Goal: Task Accomplishment & Management: Manage account settings

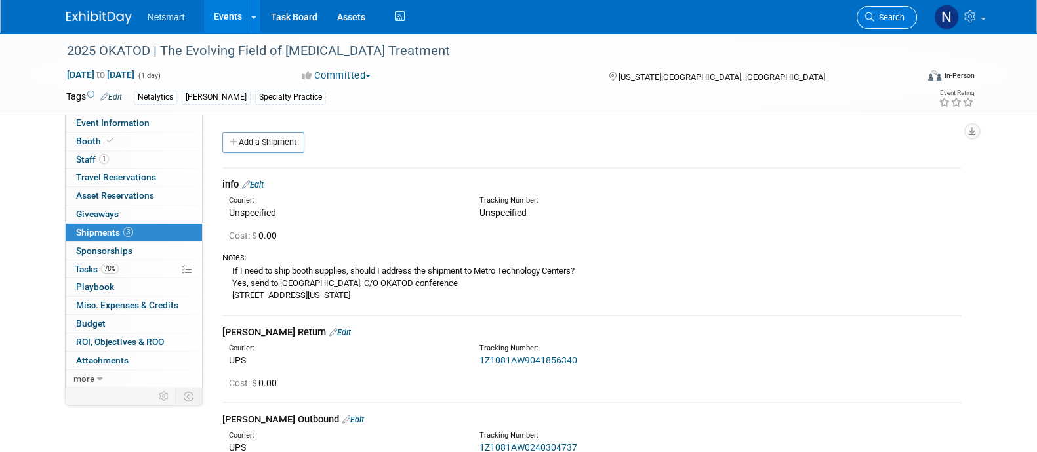
click at [881, 21] on span "Search" at bounding box center [889, 17] width 30 height 10
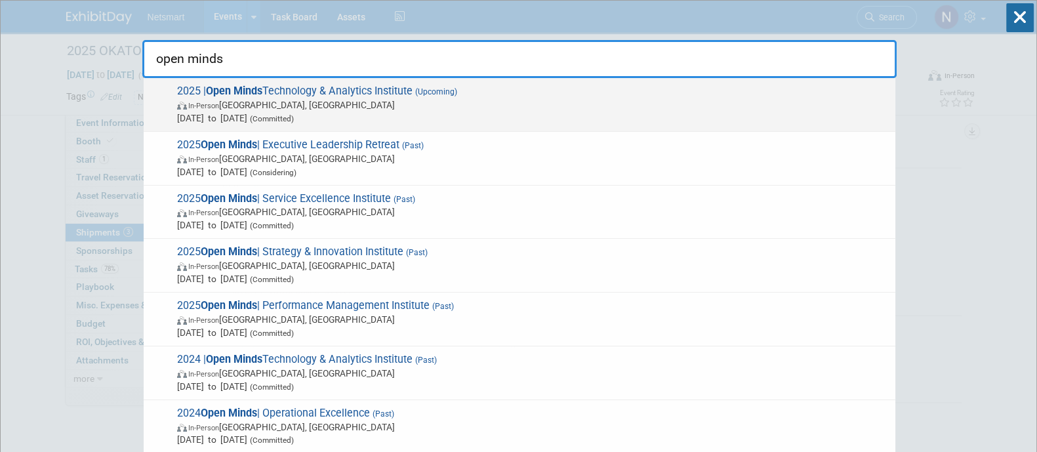
type input "open minds"
click at [461, 113] on span "Oct 21, 2025 to Oct 23, 2025 (Committed)" at bounding box center [532, 117] width 711 height 13
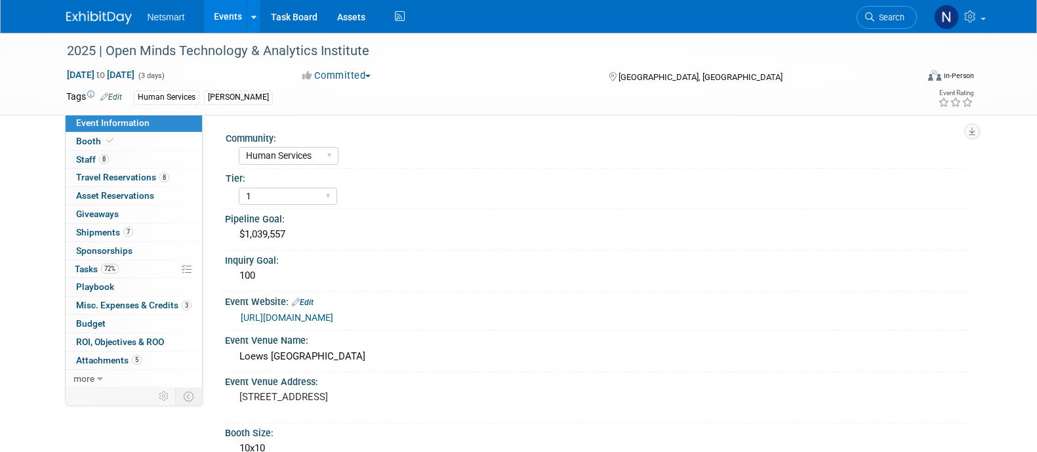
select select "Human Services"
select select "1"
select select "Yes"
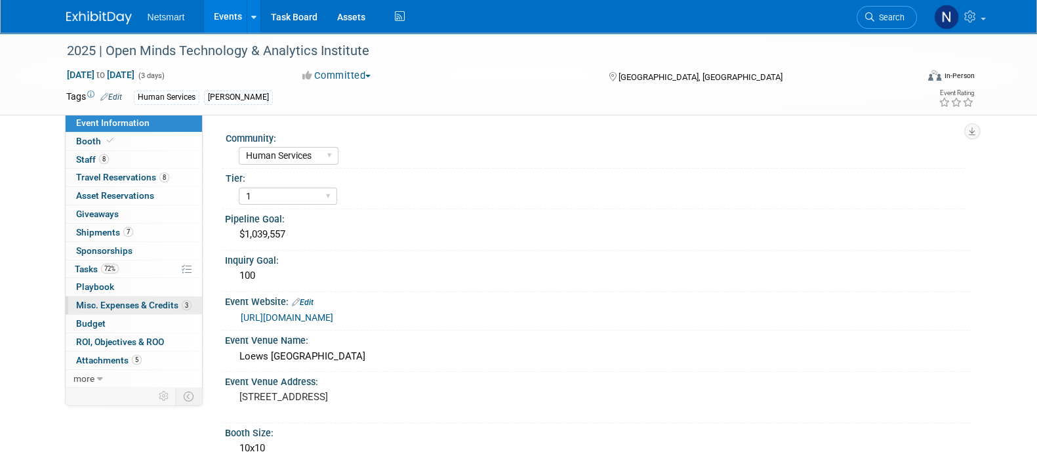
click at [137, 304] on span "Misc. Expenses & Credits 3" at bounding box center [133, 305] width 115 height 10
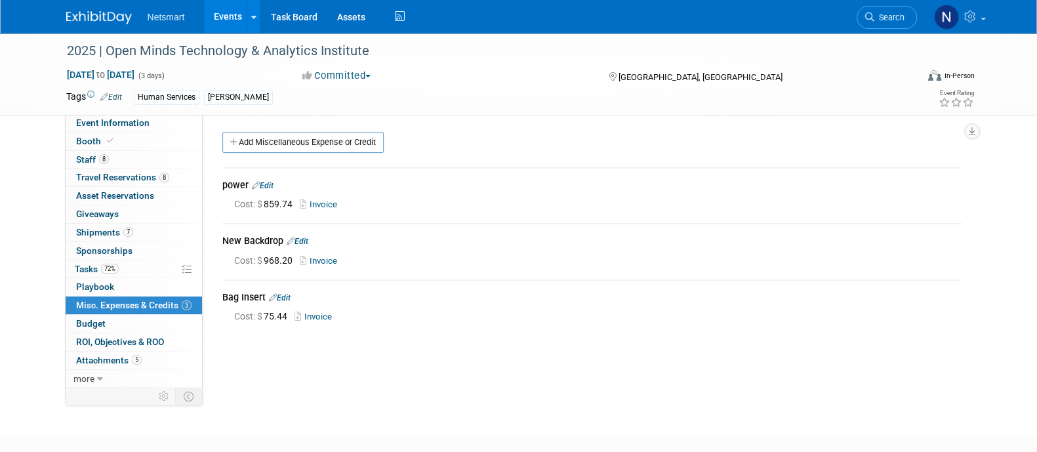
click at [302, 144] on link "Add Miscellaneous Expense or Credit" at bounding box center [302, 142] width 161 height 21
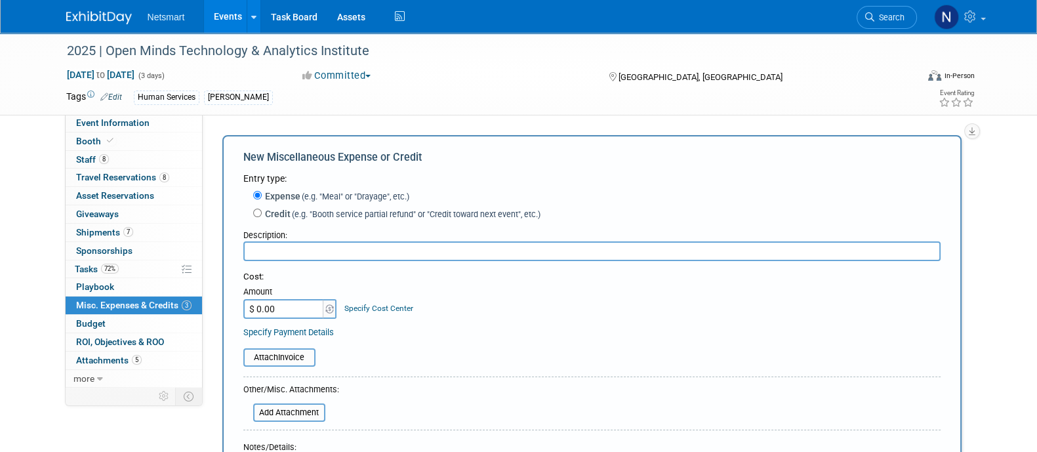
paste input "Material Handling - Advance"
type input "Material Handling - Advance"
click at [288, 311] on input "$ 0.00" at bounding box center [284, 309] width 82 height 20
paste input "817.56"
type input "$ 817.56"
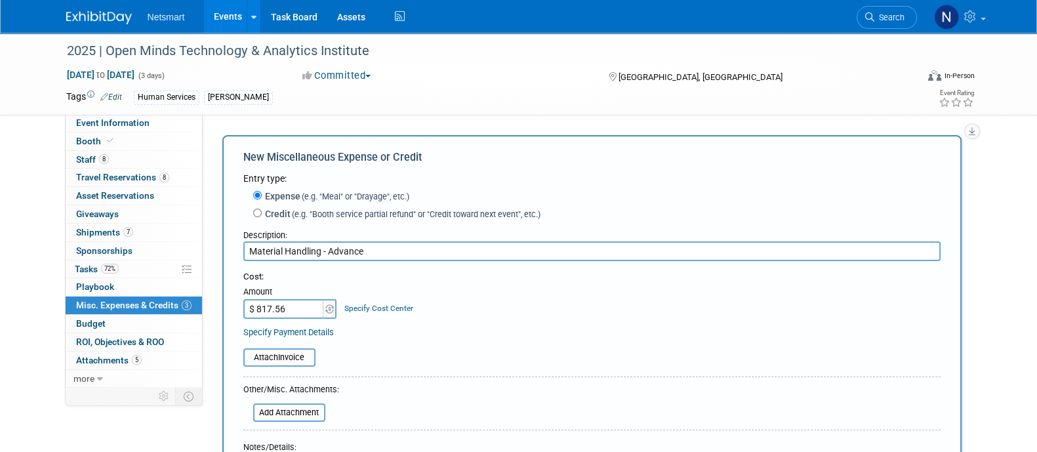
click at [480, 361] on table "Attach Invoice" at bounding box center [591, 357] width 697 height 18
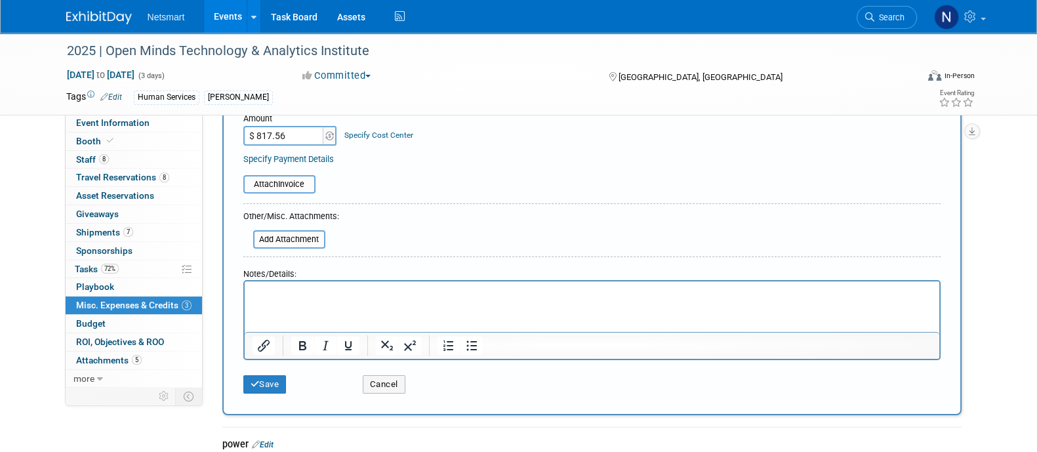
scroll to position [177, 0]
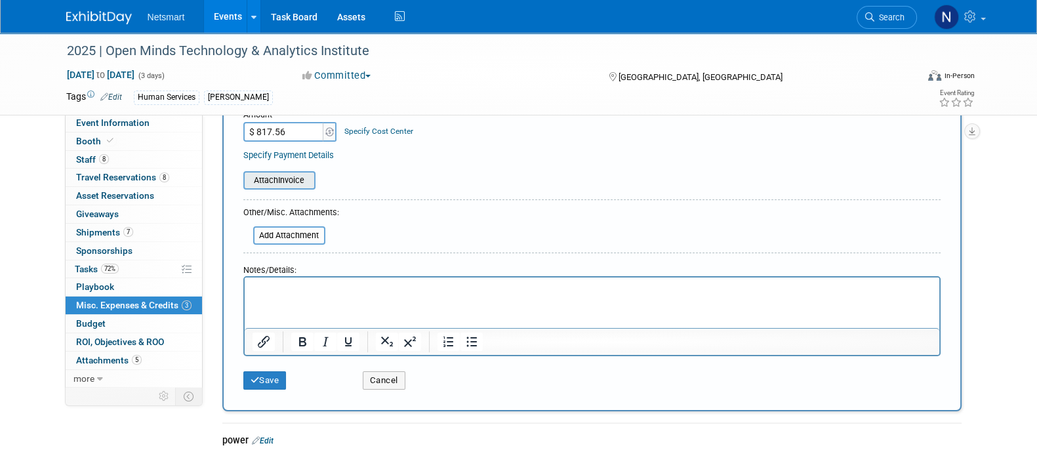
click at [285, 181] on input "file" at bounding box center [236, 180] width 156 height 16
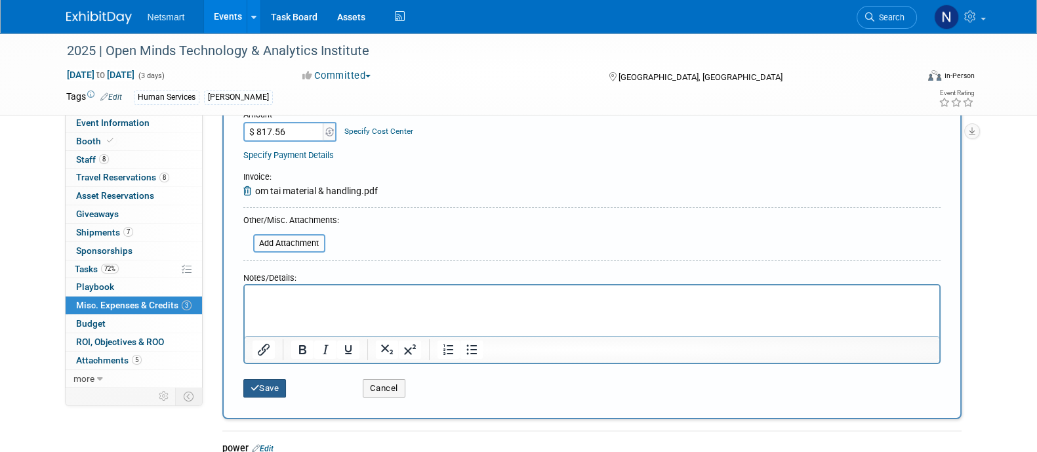
click at [281, 384] on button "Save" at bounding box center [264, 388] width 43 height 18
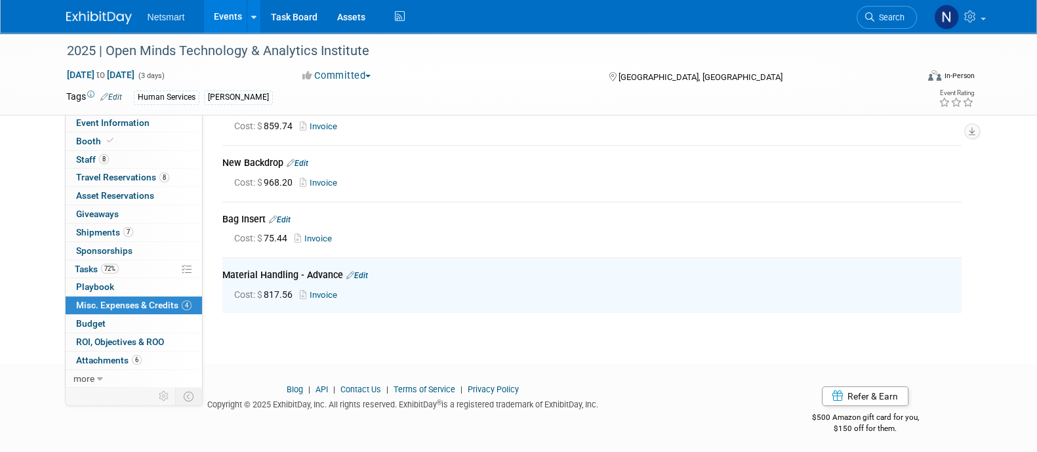
scroll to position [0, 0]
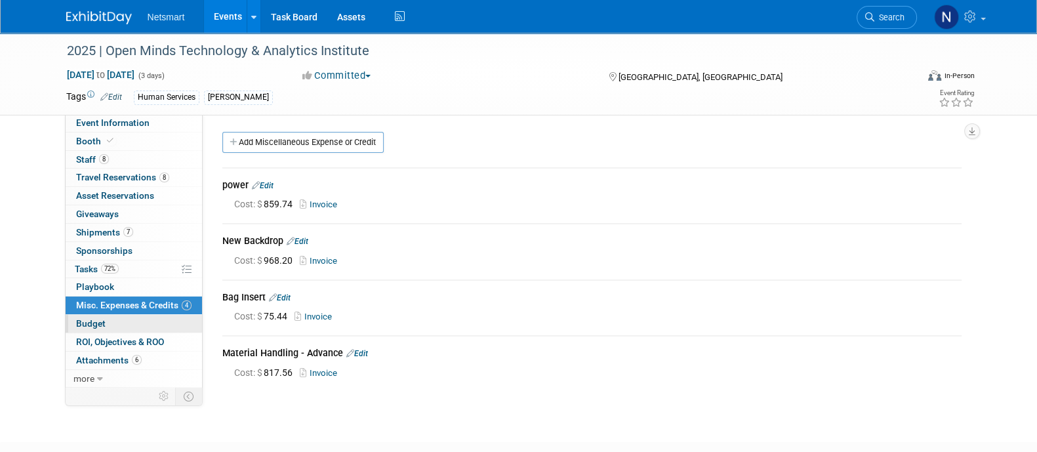
click at [129, 323] on link "Budget" at bounding box center [134, 324] width 136 height 18
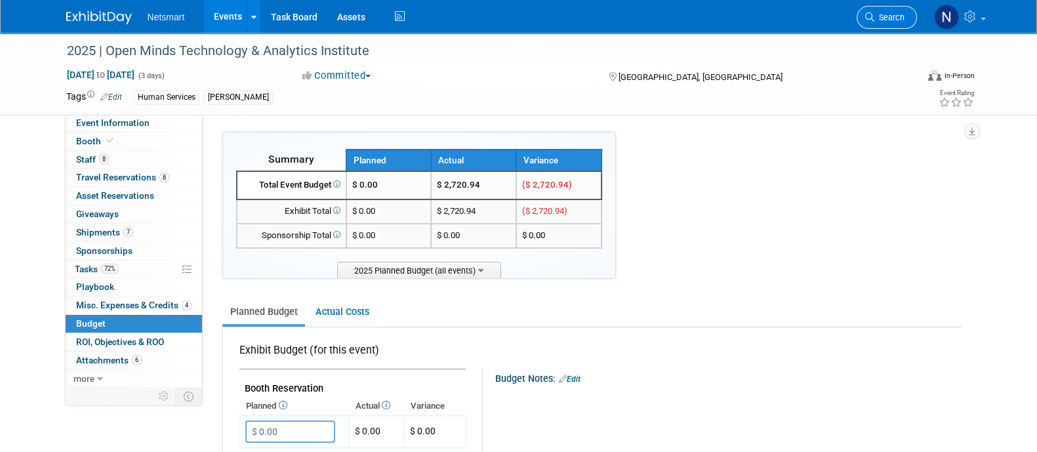
click at [885, 12] on span "Search" at bounding box center [889, 17] width 30 height 10
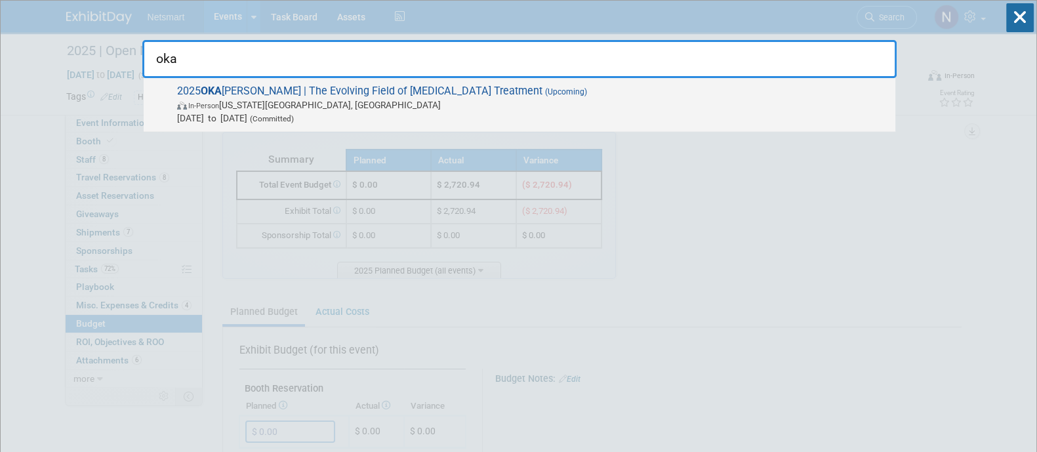
type input "oka"
click at [616, 117] on span "Oct 17, 2025 to Oct 17, 2025 (Committed)" at bounding box center [532, 117] width 711 height 13
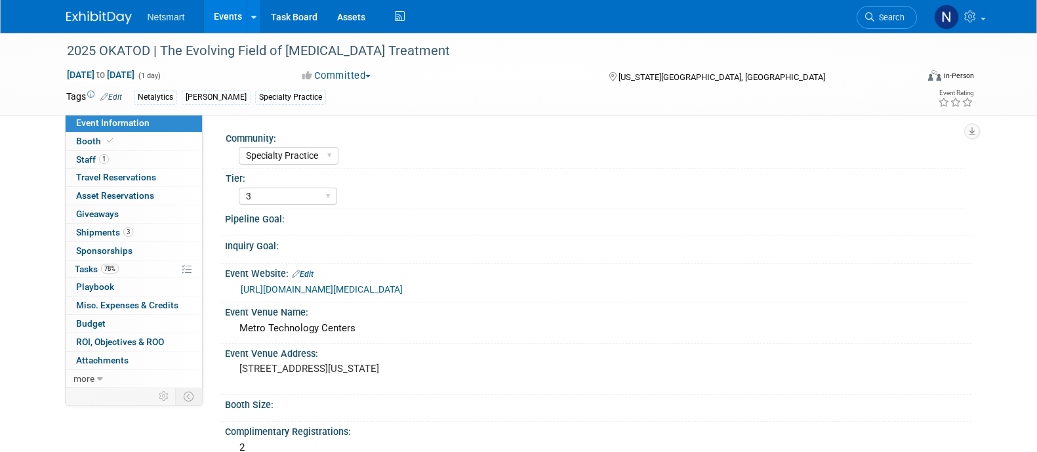
select select "Specialty Practice"
select select "3"
select select "No"
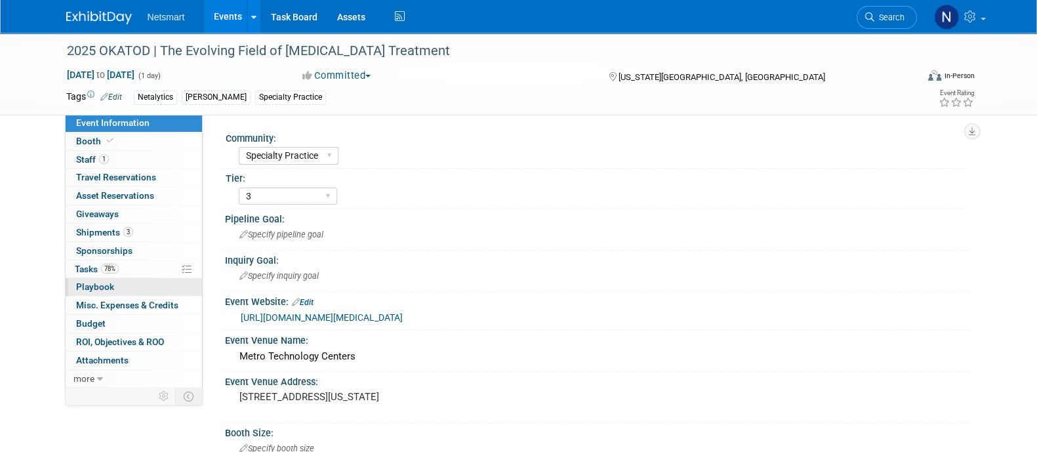
click at [115, 278] on link "0 Playbook 0" at bounding box center [134, 287] width 136 height 18
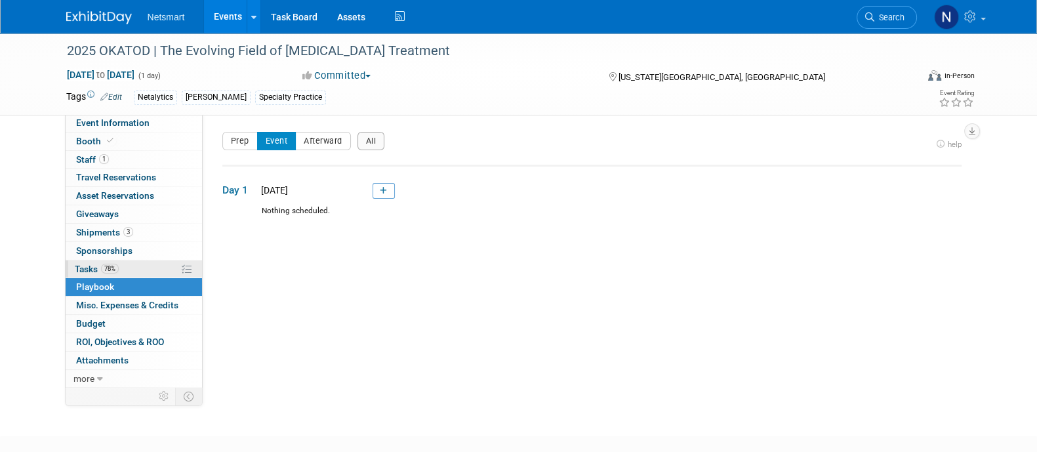
click at [113, 268] on span "78%" at bounding box center [110, 269] width 18 height 10
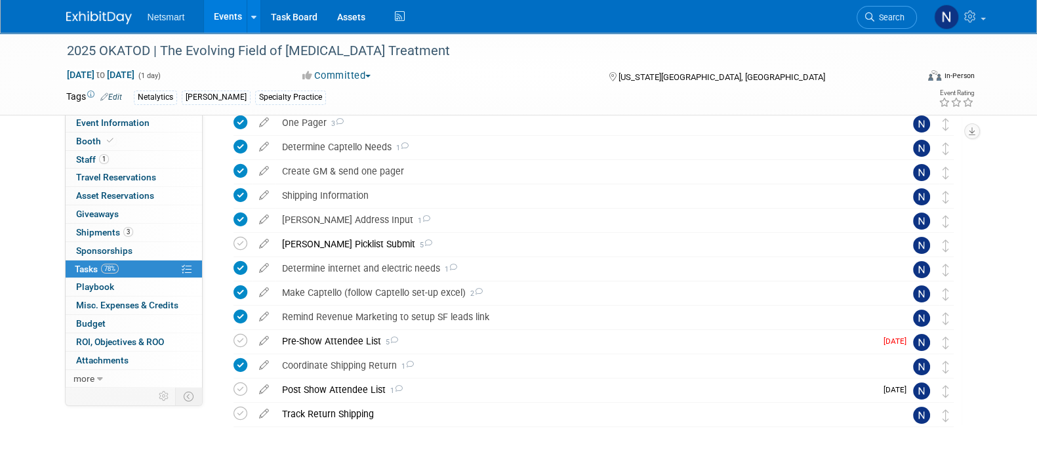
scroll to position [216, 0]
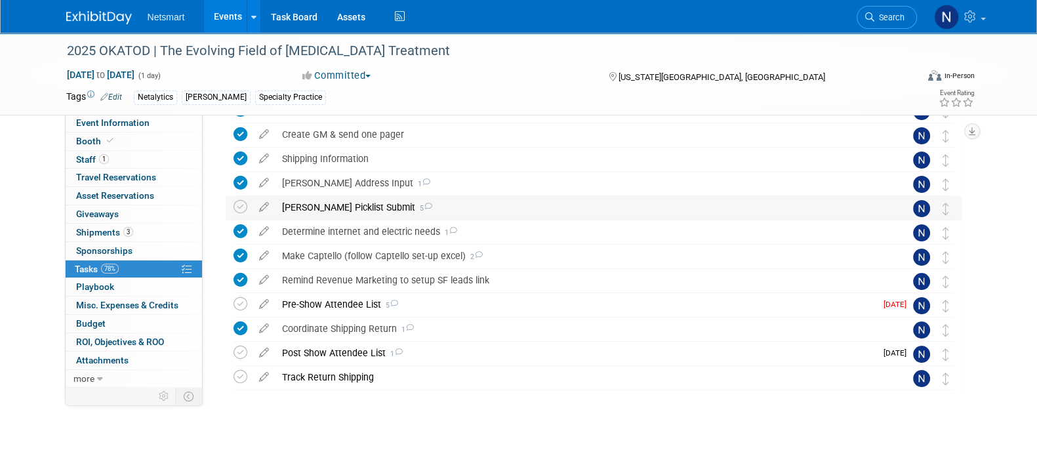
click at [327, 205] on div "Derse Picklist Submit 5" at bounding box center [580, 207] width 611 height 22
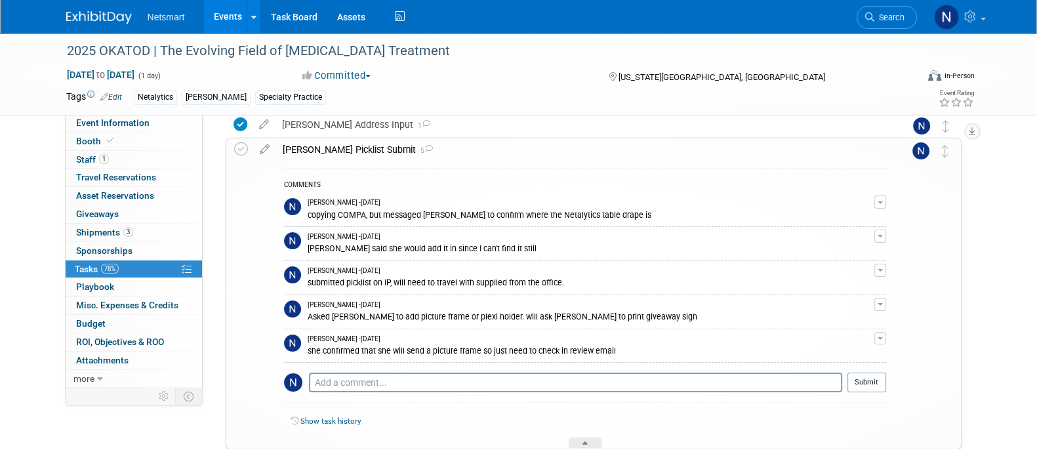
scroll to position [275, 0]
click at [151, 230] on link "3 Shipments 3" at bounding box center [134, 233] width 136 height 18
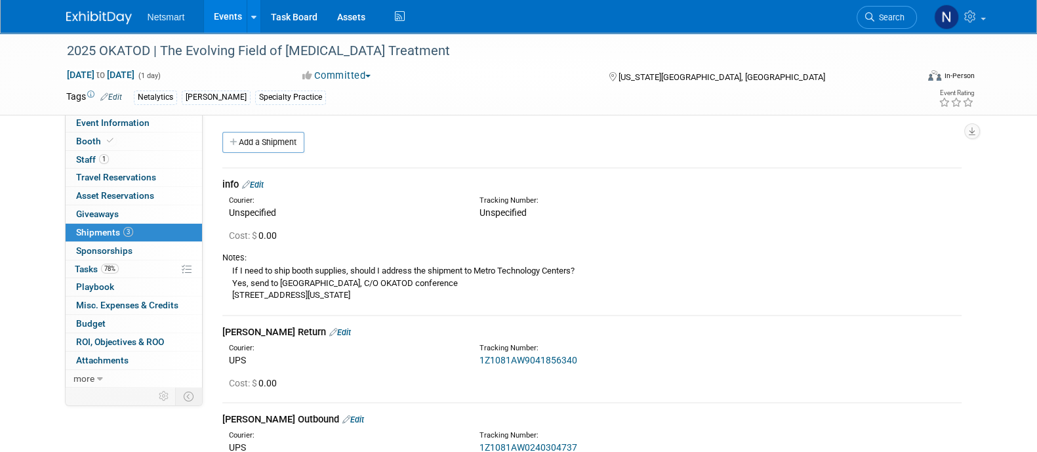
scroll to position [127, 0]
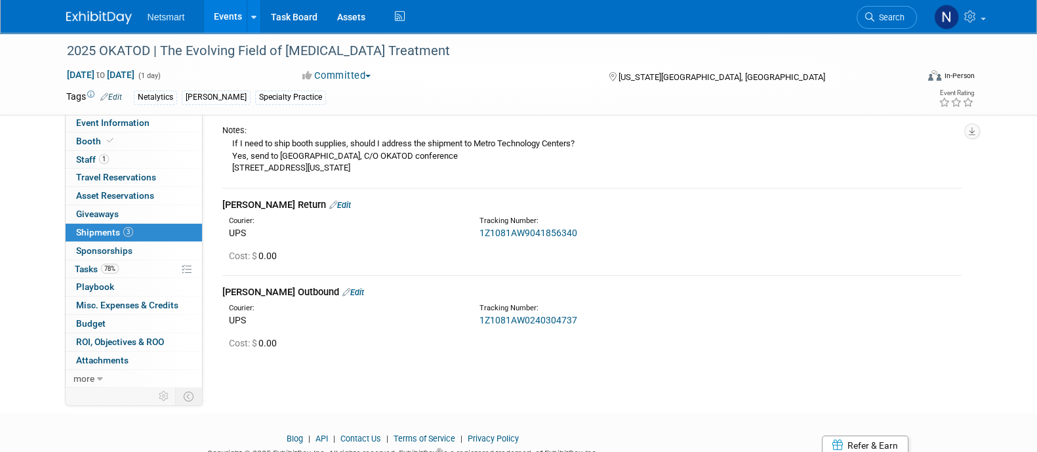
click at [563, 319] on link "1Z1081AW0240304737" at bounding box center [528, 320] width 98 height 10
click at [136, 264] on link "78% Tasks 78%" at bounding box center [134, 269] width 136 height 18
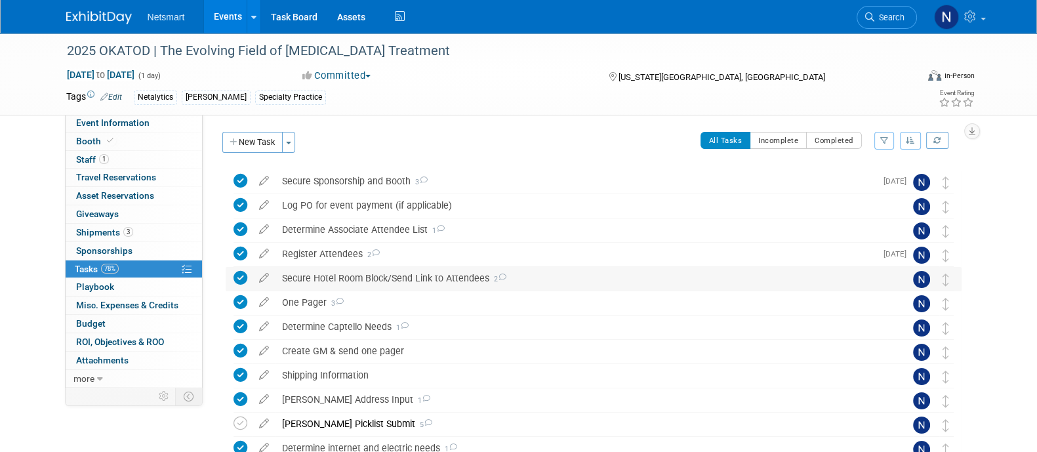
scroll to position [173, 0]
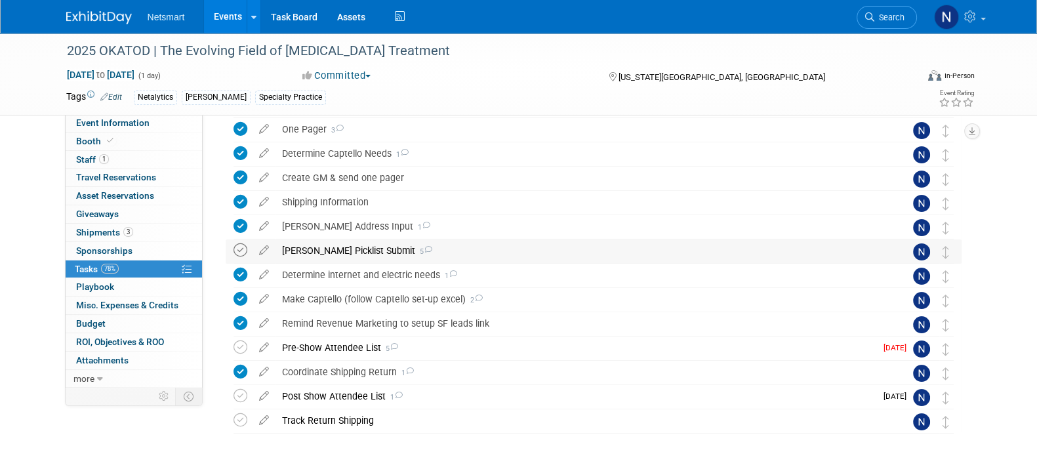
click at [239, 250] on icon at bounding box center [240, 250] width 14 height 14
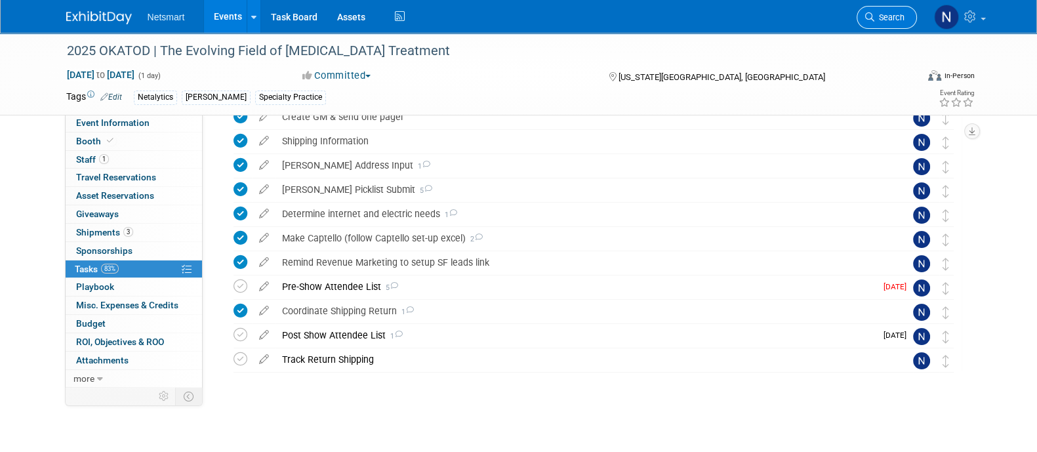
click at [879, 17] on span "Search" at bounding box center [889, 17] width 30 height 10
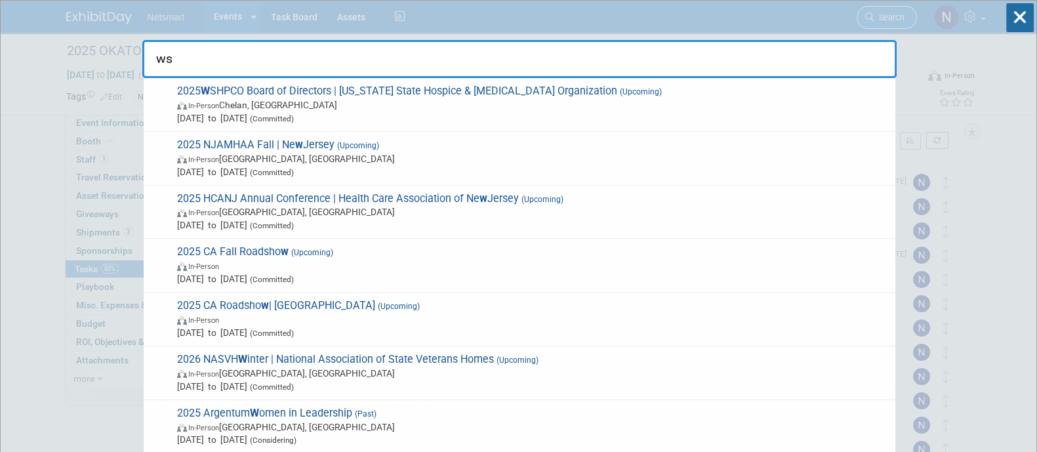
type input "wsh"
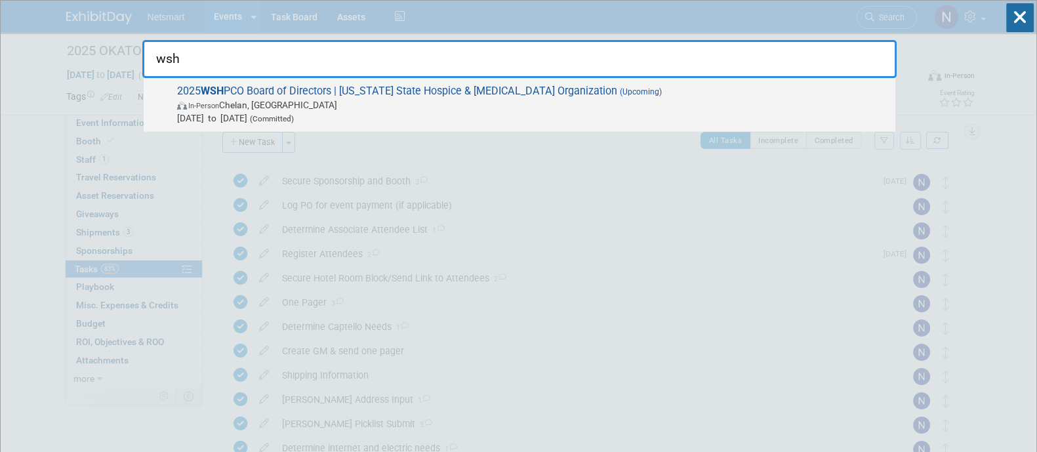
click at [732, 90] on span "2025 WSH PCO Board of Directors | Washington State Hospice & Palliative Care Or…" at bounding box center [530, 105] width 715 height 40
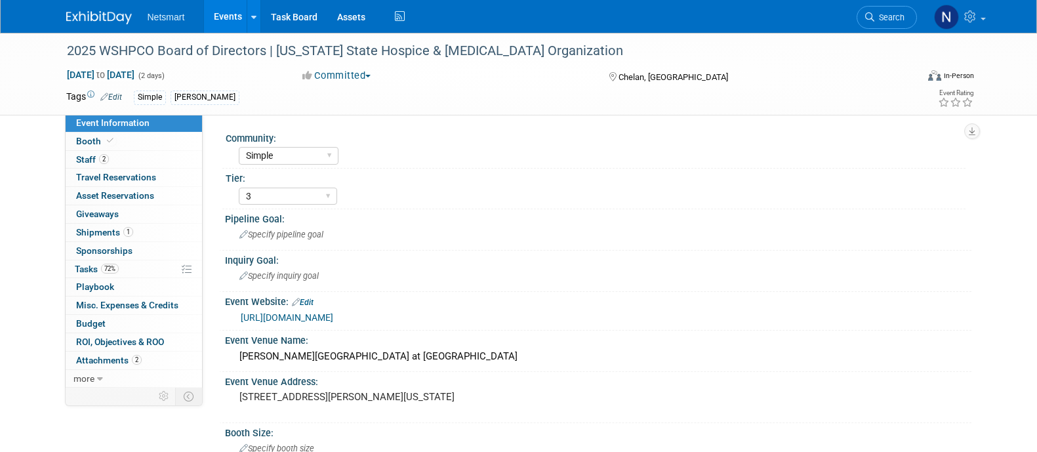
select select "Simple"
select select "3"
select select "No"
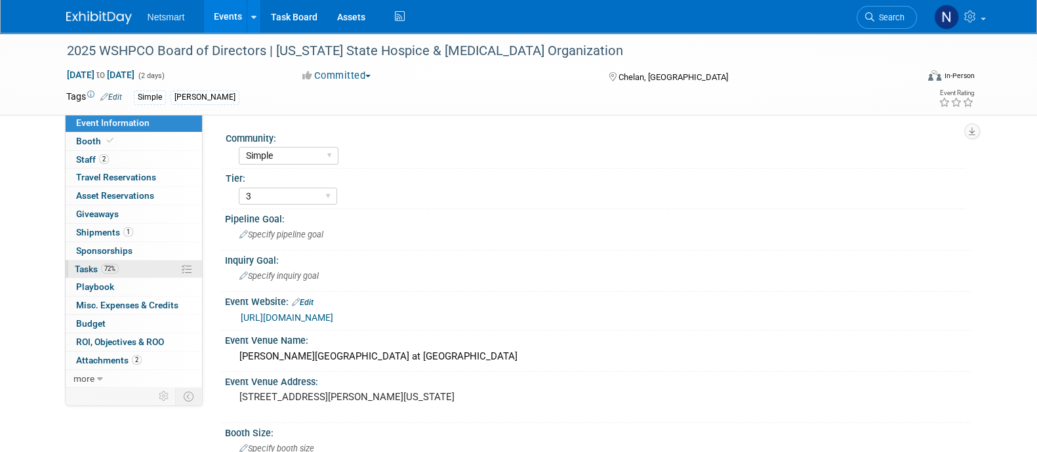
click at [118, 269] on link "72% Tasks 72%" at bounding box center [134, 269] width 136 height 18
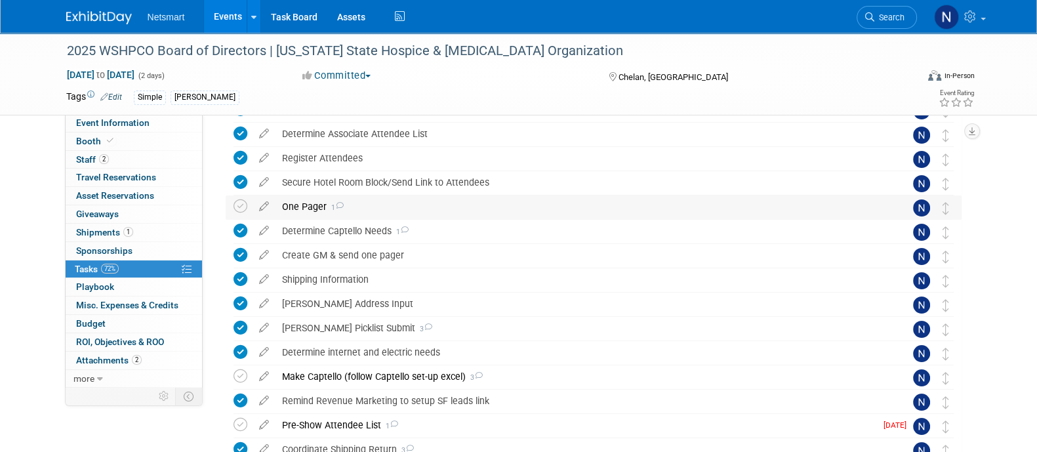
scroll to position [124, 0]
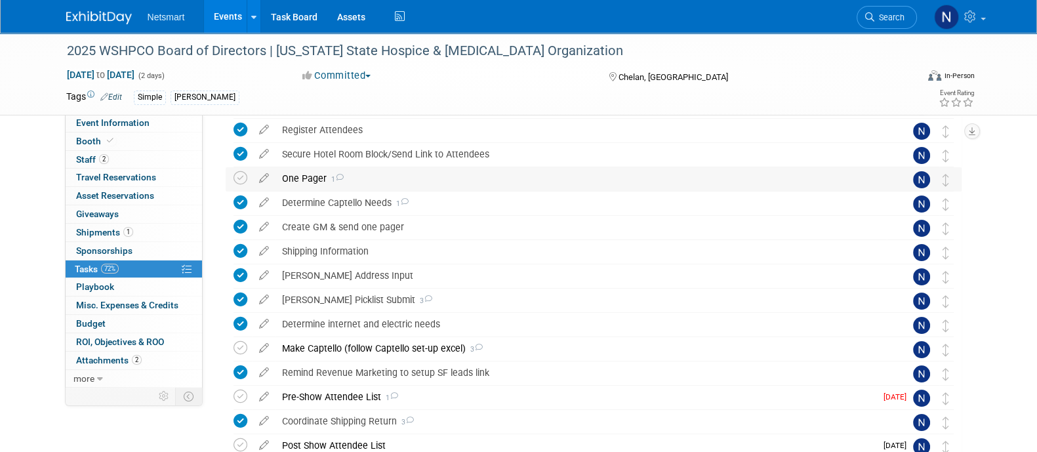
click at [298, 170] on div "One Pager 1" at bounding box center [580, 178] width 611 height 22
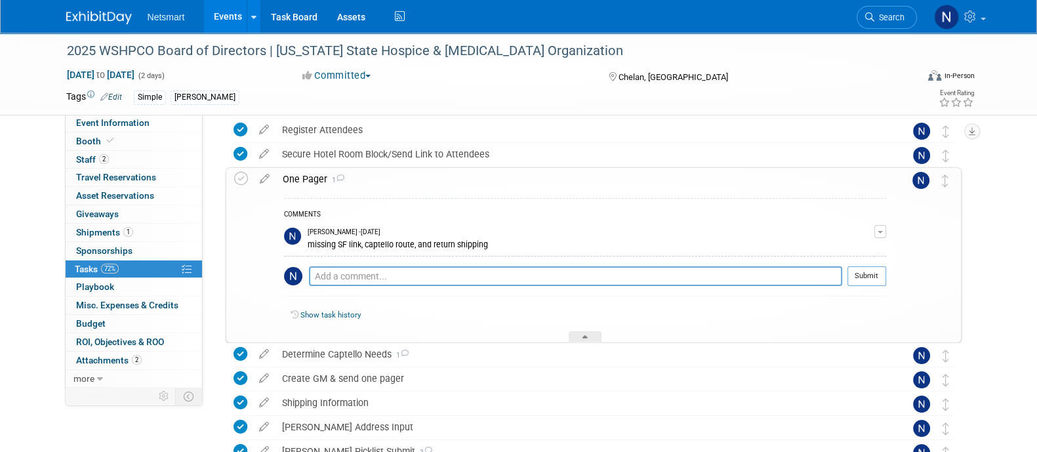
click at [300, 182] on div "One Pager 1" at bounding box center [581, 179] width 610 height 22
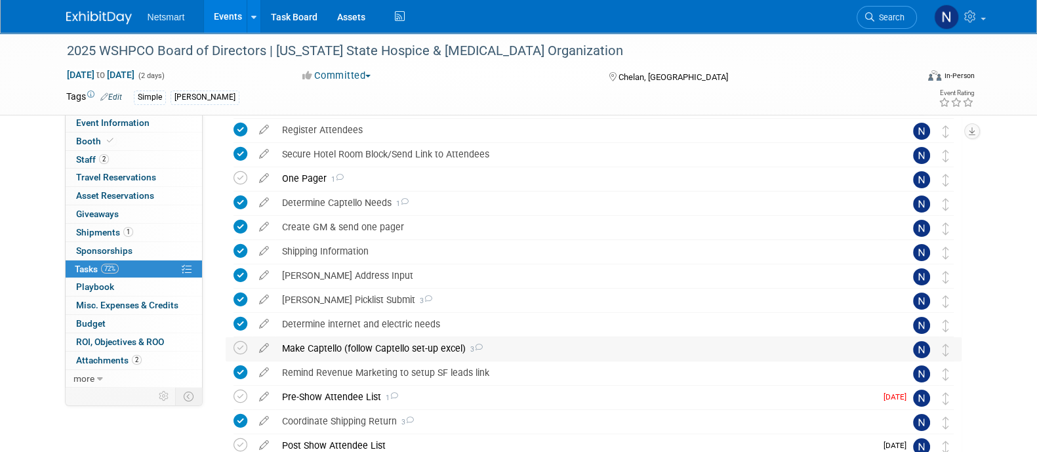
click at [336, 346] on div "Make Captello (follow Captello set-up excel) 3" at bounding box center [580, 348] width 611 height 22
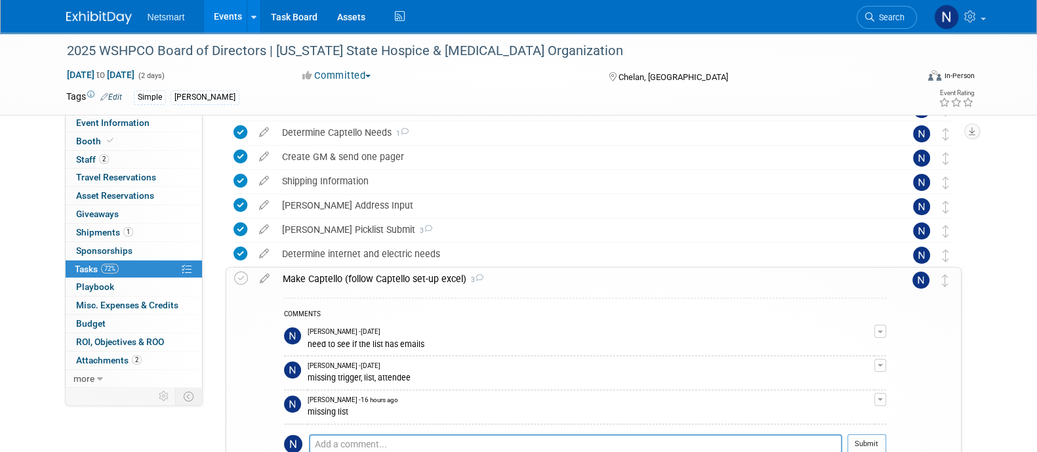
scroll to position [197, 0]
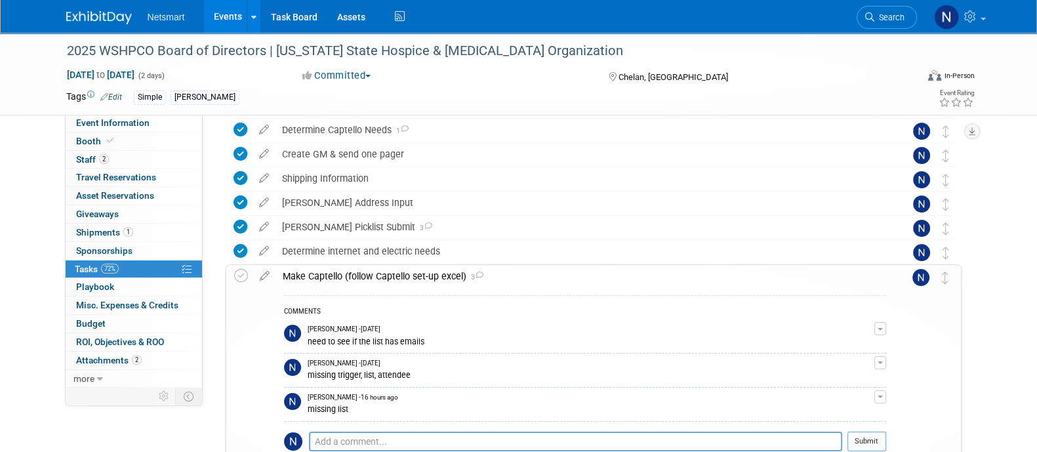
click at [343, 281] on div "Make Captello (follow Captello set-up excel) 3" at bounding box center [581, 276] width 610 height 22
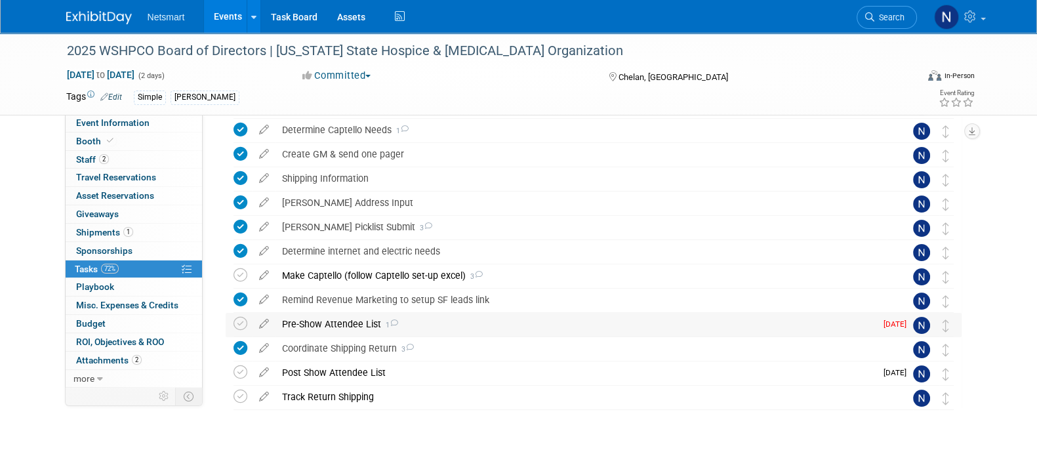
click at [344, 322] on div "Pre-Show Attendee List 1" at bounding box center [575, 324] width 600 height 22
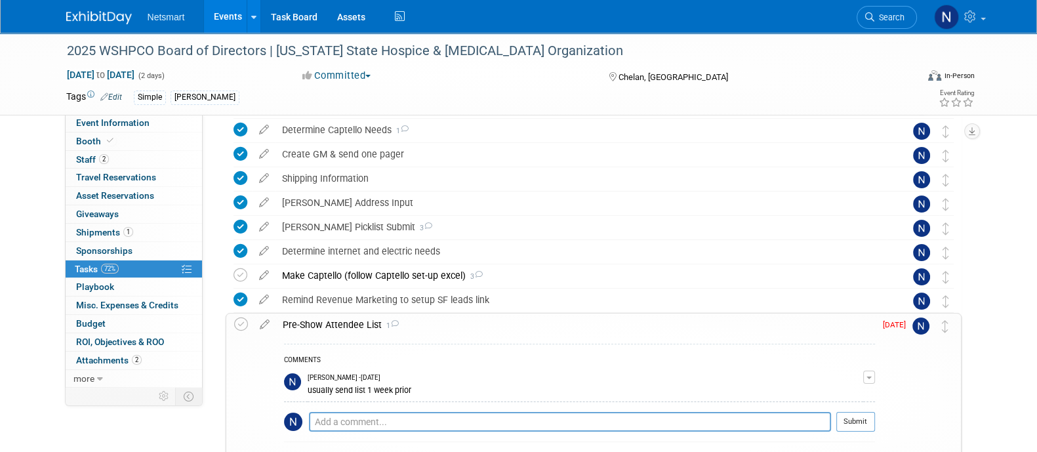
scroll to position [298, 0]
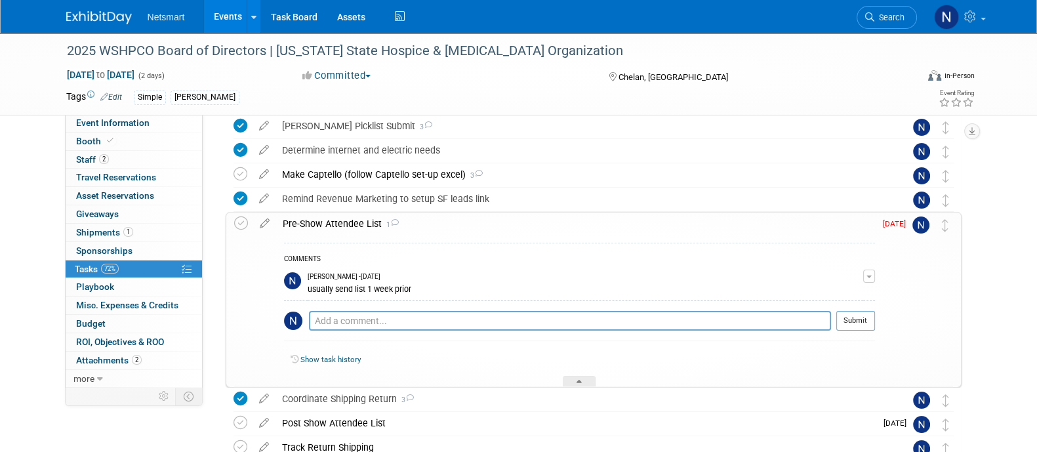
click at [321, 229] on div "Pre-Show Attendee List 1" at bounding box center [575, 223] width 599 height 22
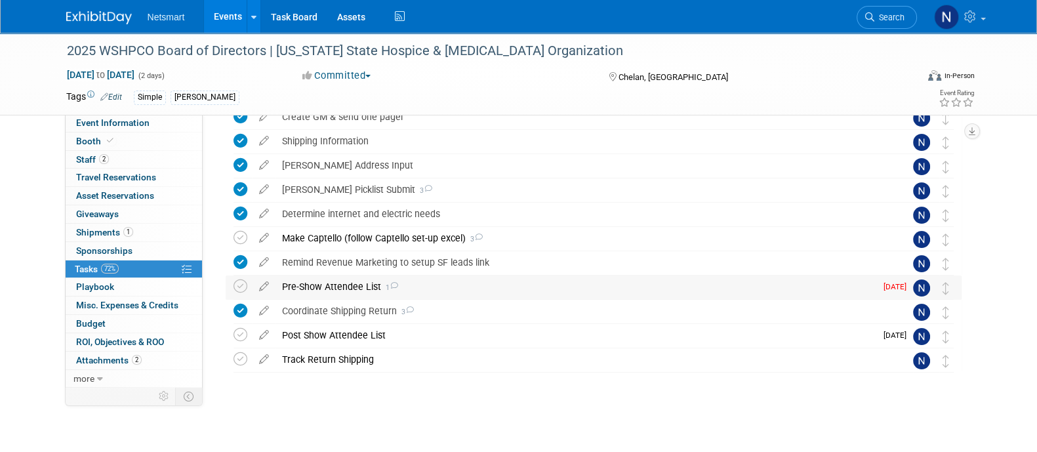
scroll to position [207, 0]
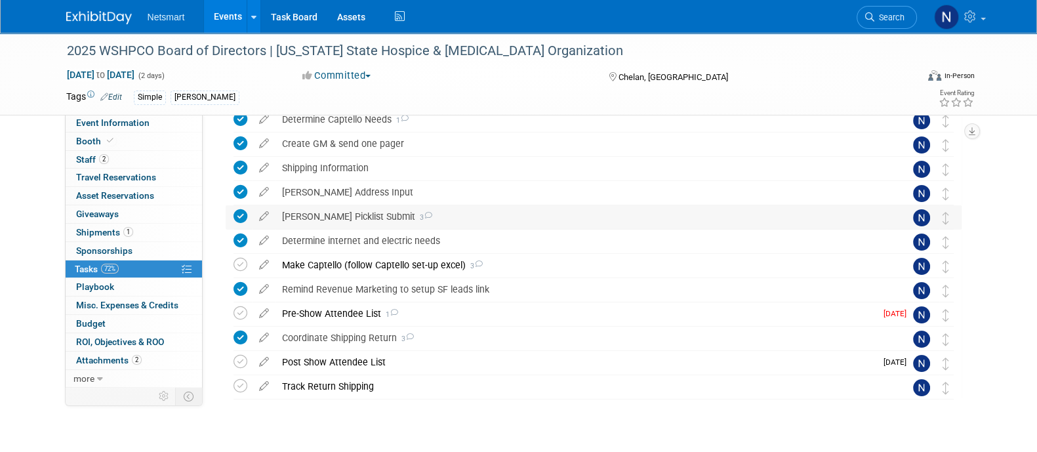
click at [328, 216] on div "[PERSON_NAME] Picklist Submit 3" at bounding box center [580, 216] width 611 height 22
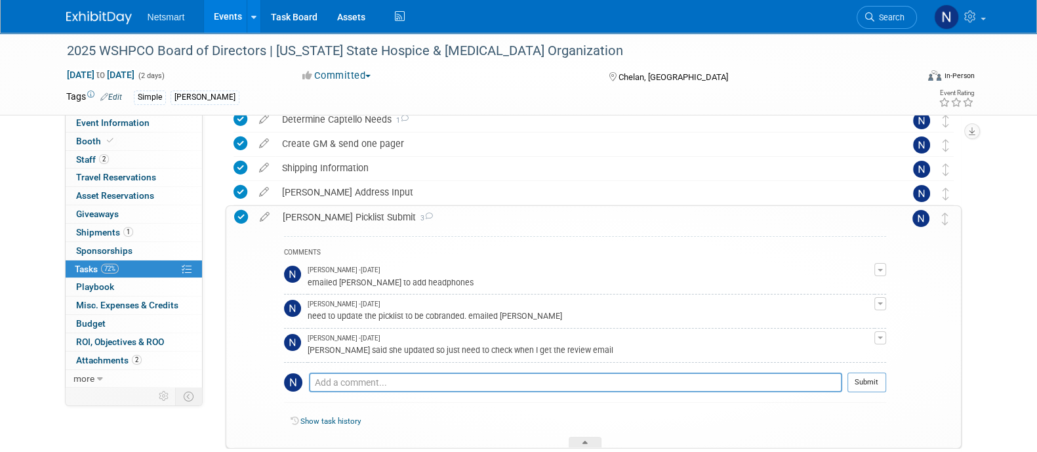
scroll to position [224, 0]
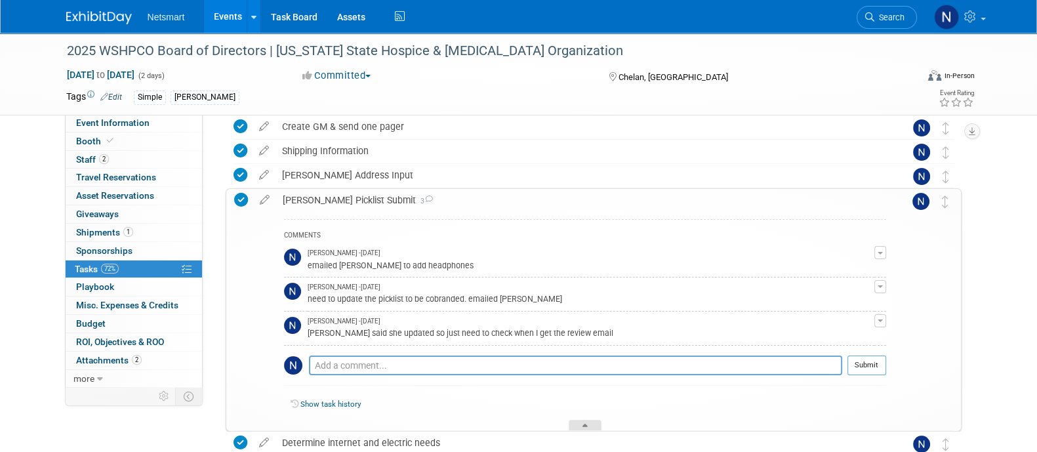
click at [584, 426] on icon at bounding box center [584, 428] width 5 height 8
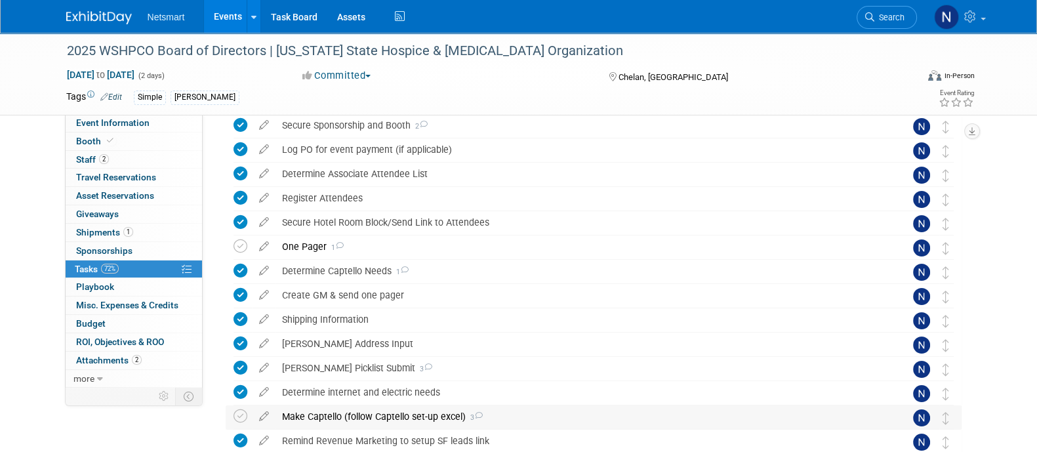
scroll to position [0, 0]
